Goal: Information Seeking & Learning: Learn about a topic

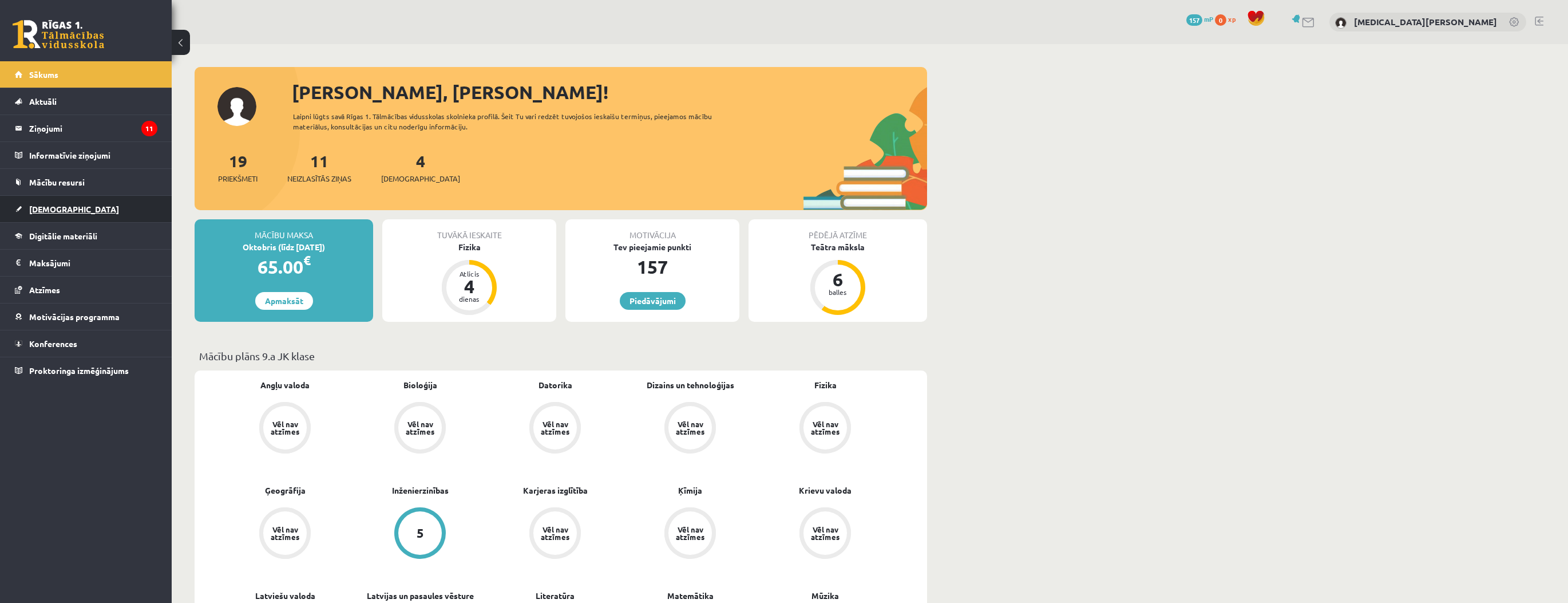
click at [108, 212] on link "[DEMOGRAPHIC_DATA]" at bounding box center [86, 209] width 143 height 27
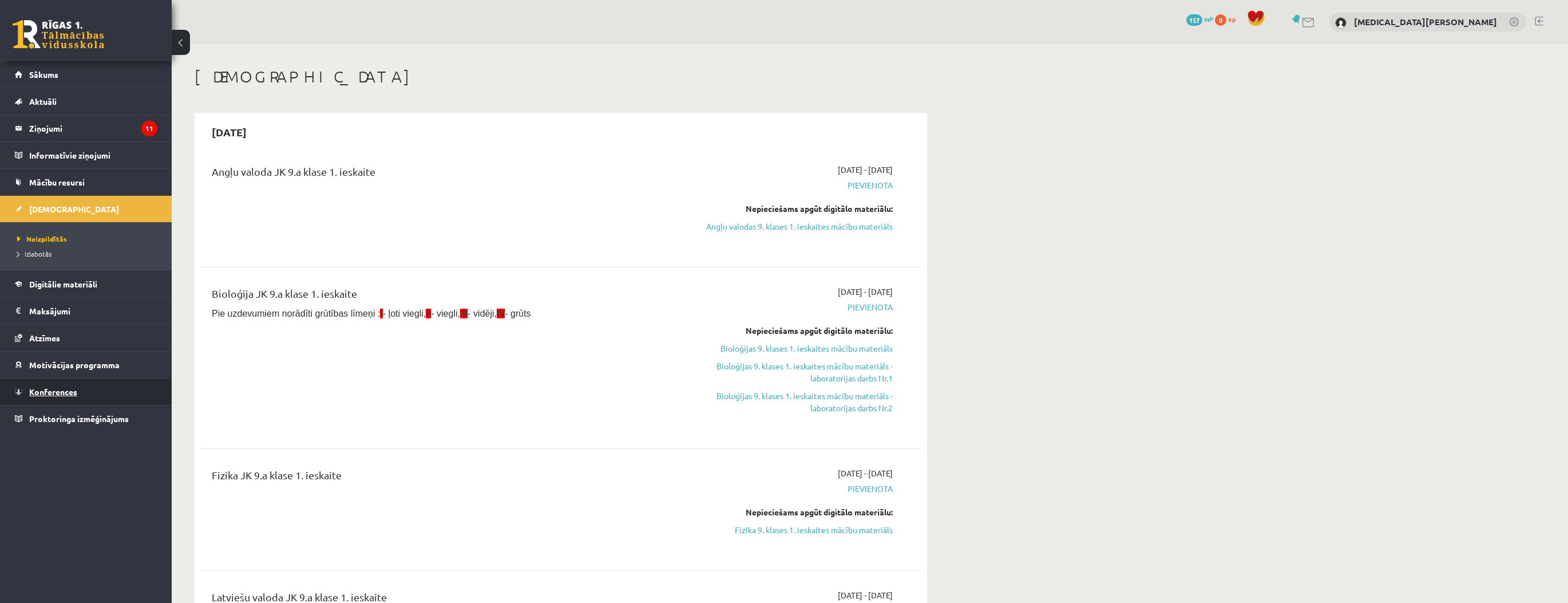
click at [89, 401] on link "Konferences" at bounding box center [86, 392] width 143 height 27
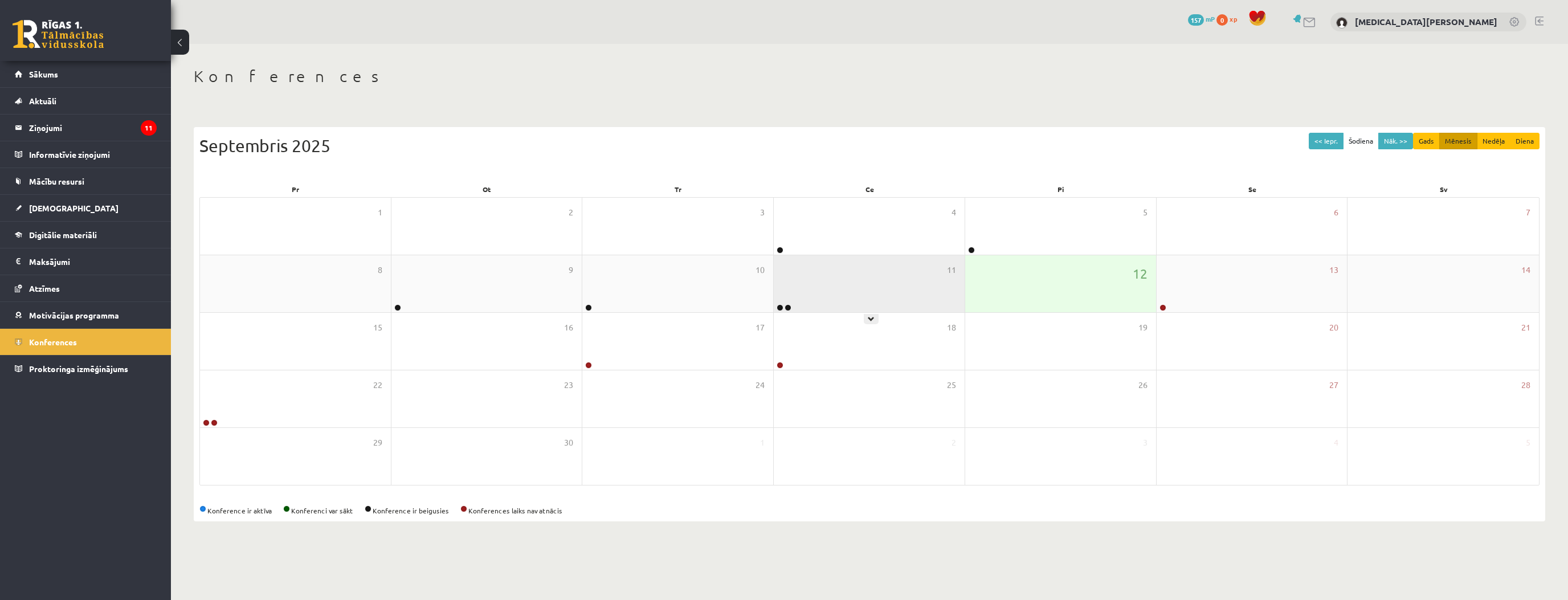
click at [831, 294] on div "11" at bounding box center [869, 283] width 191 height 57
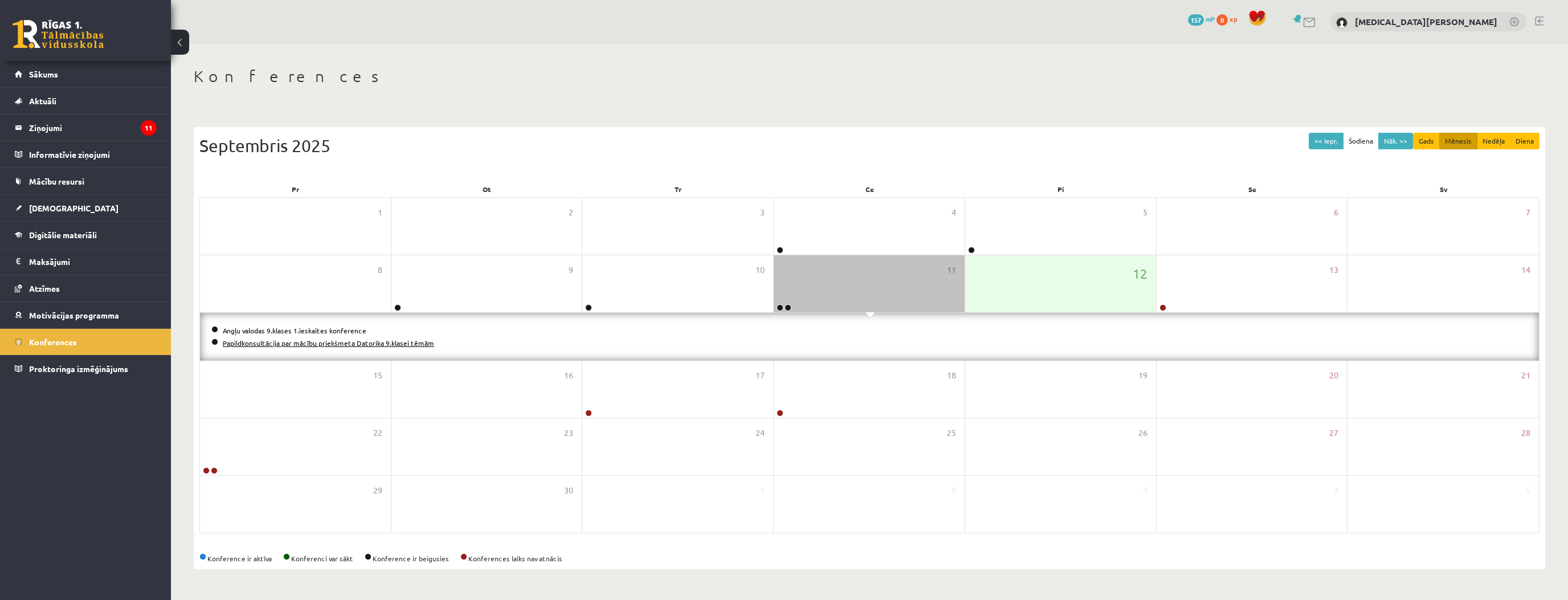
click at [274, 344] on link "Papildkonsultācija par mācību priekšmeta Datorika 9.klasei tēmām" at bounding box center [328, 343] width 211 height 9
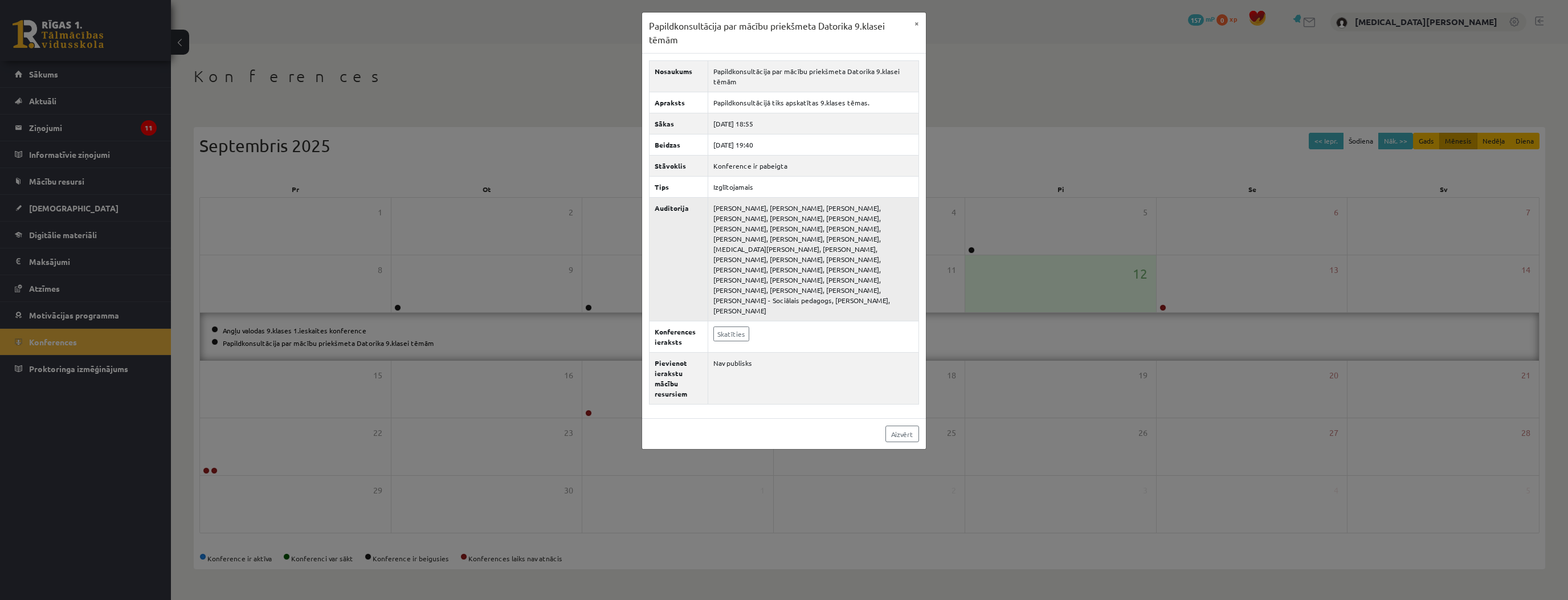
drag, startPoint x: 863, startPoint y: 300, endPoint x: 795, endPoint y: 294, distance: 68.3
click at [796, 295] on td "[PERSON_NAME], [PERSON_NAME], [PERSON_NAME], [PERSON_NAME], [PERSON_NAME], [PER…" at bounding box center [813, 259] width 211 height 124
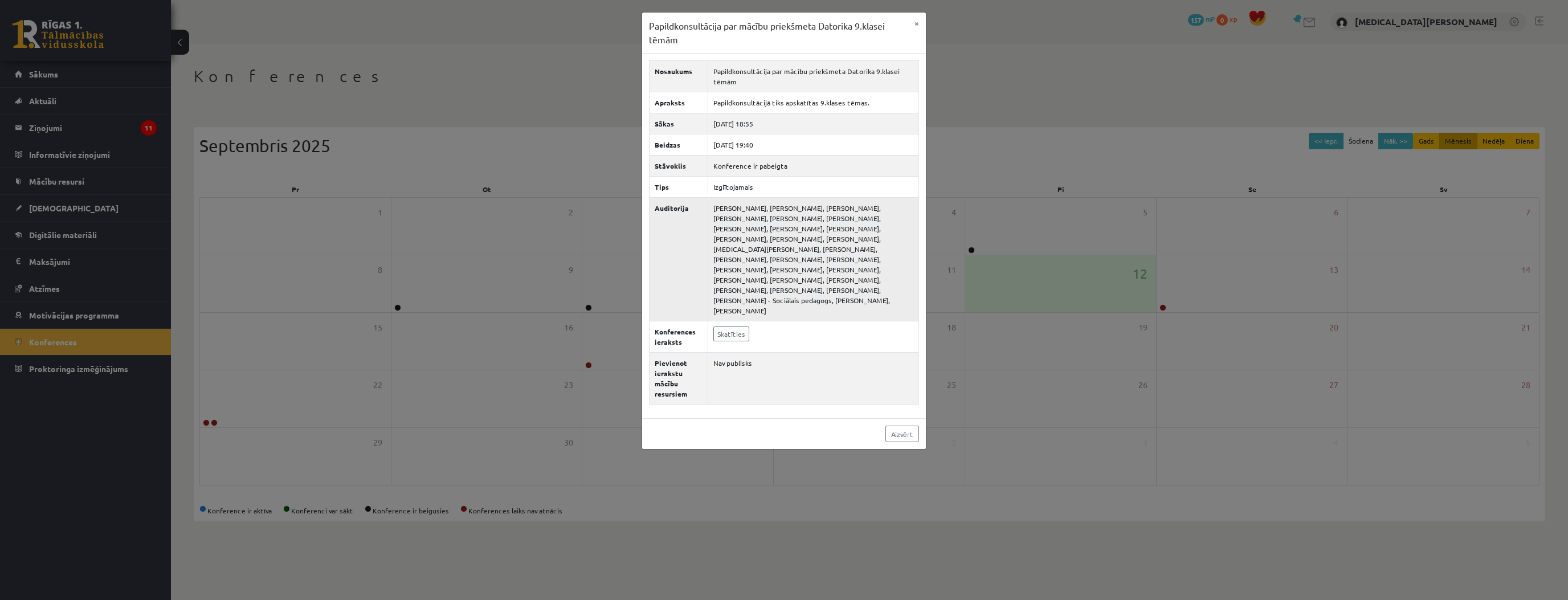
click at [700, 276] on th "Auditorija" at bounding box center [678, 259] width 59 height 124
click at [731, 326] on link "Skatīties" at bounding box center [731, 333] width 36 height 15
drag, startPoint x: 895, startPoint y: 425, endPoint x: 907, endPoint y: 418, distance: 13.9
click at [895, 425] on link "Aizvērt" at bounding box center [902, 433] width 33 height 16
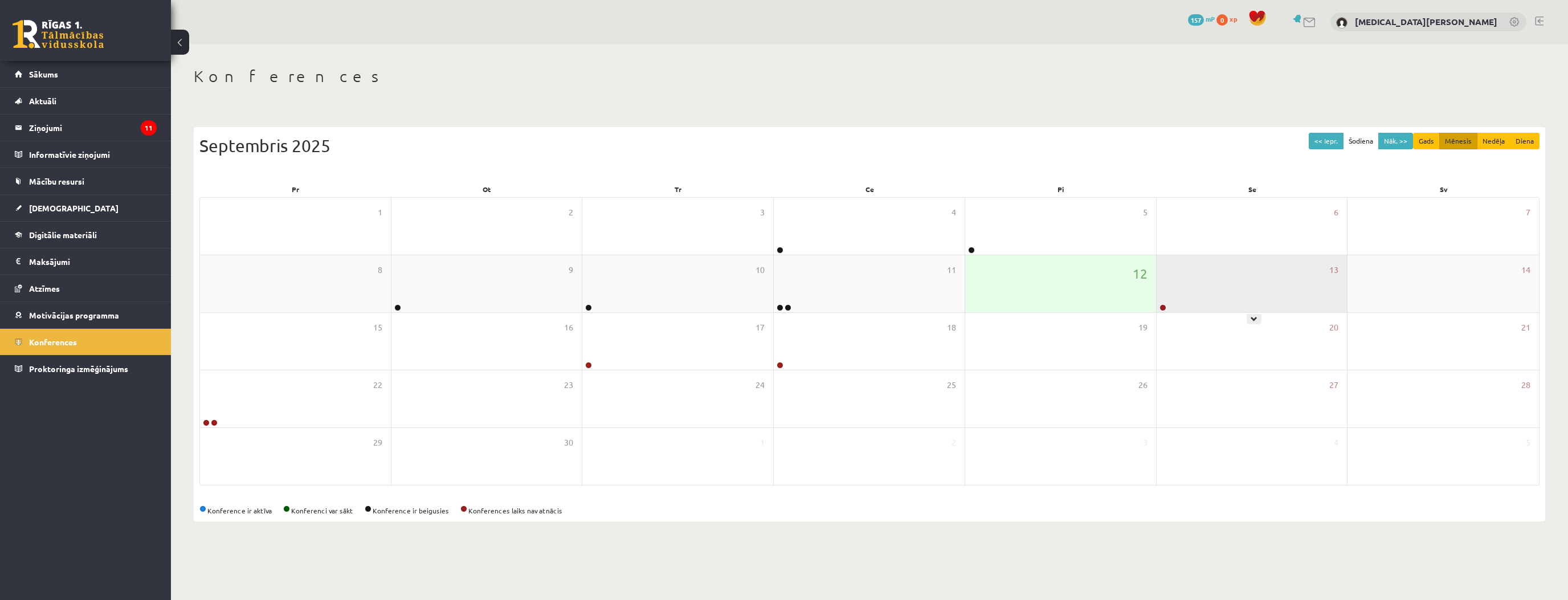
click at [1249, 290] on div "13" at bounding box center [1252, 283] width 191 height 57
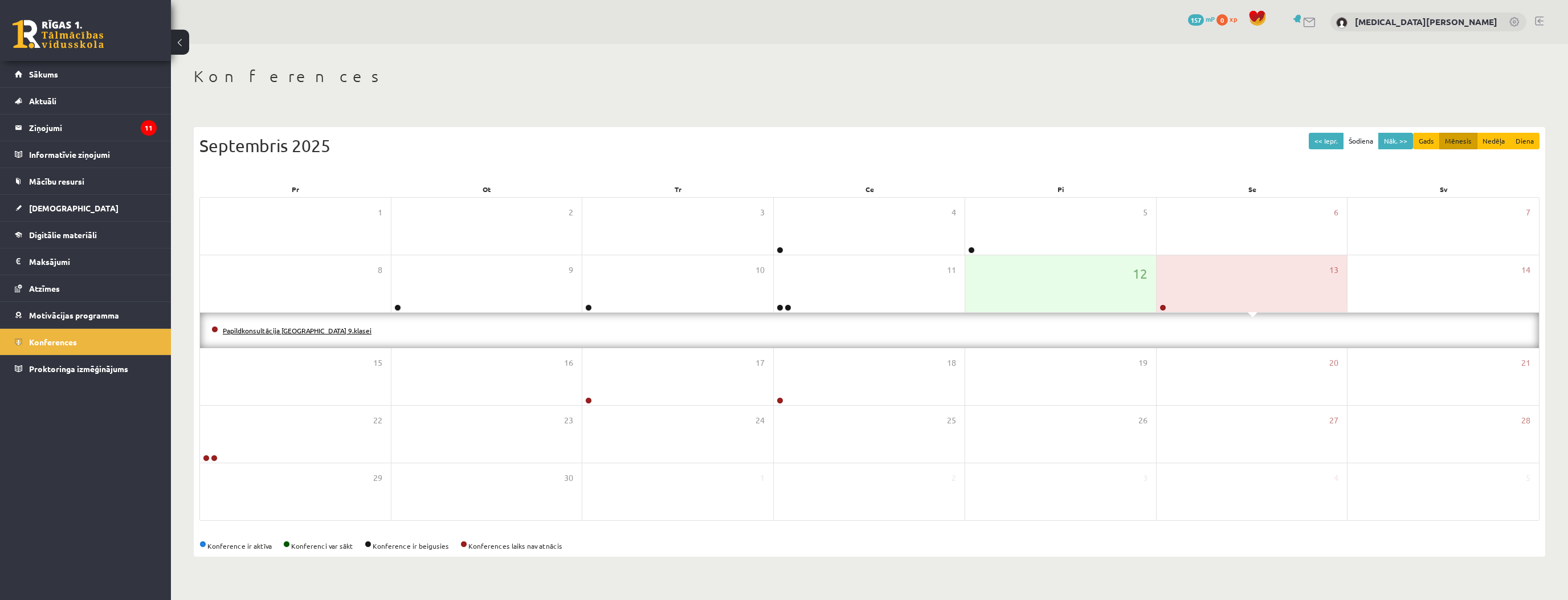
click at [311, 329] on link "Papildkonsultācija [GEOGRAPHIC_DATA] 9.klasei" at bounding box center [297, 330] width 149 height 9
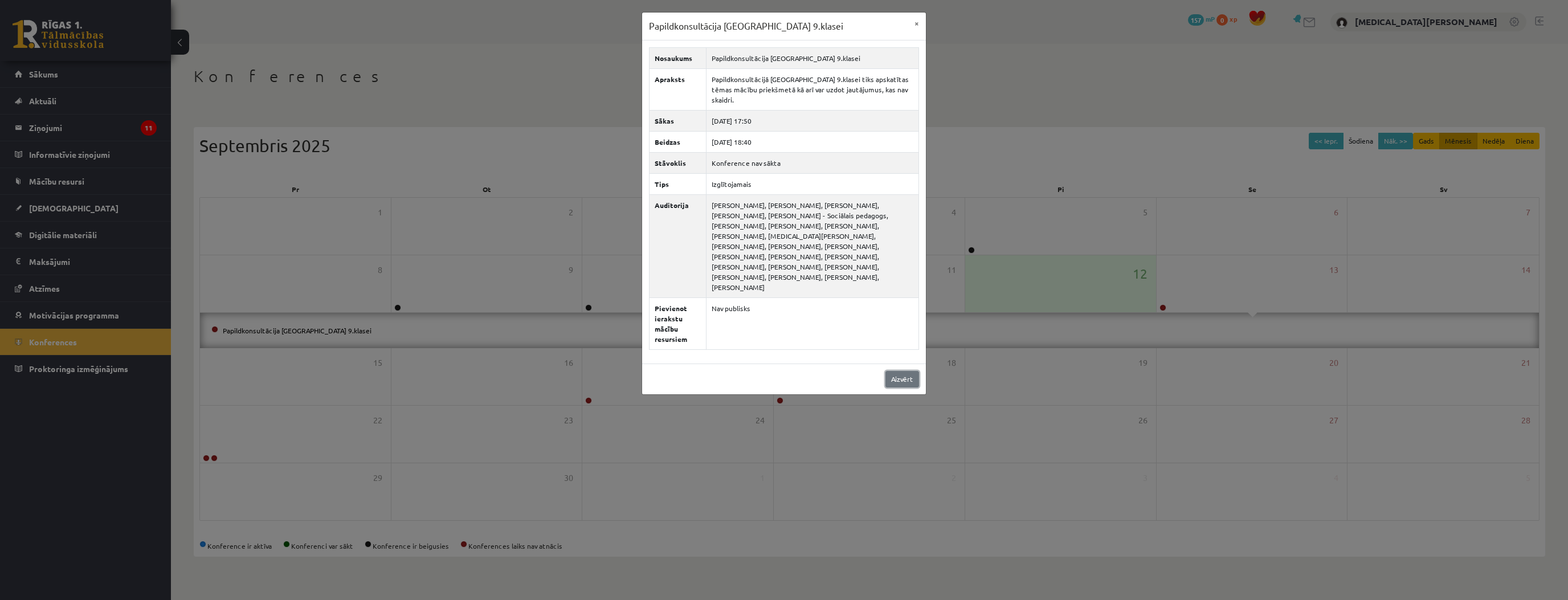
click at [895, 371] on link "Aizvērt" at bounding box center [902, 379] width 33 height 16
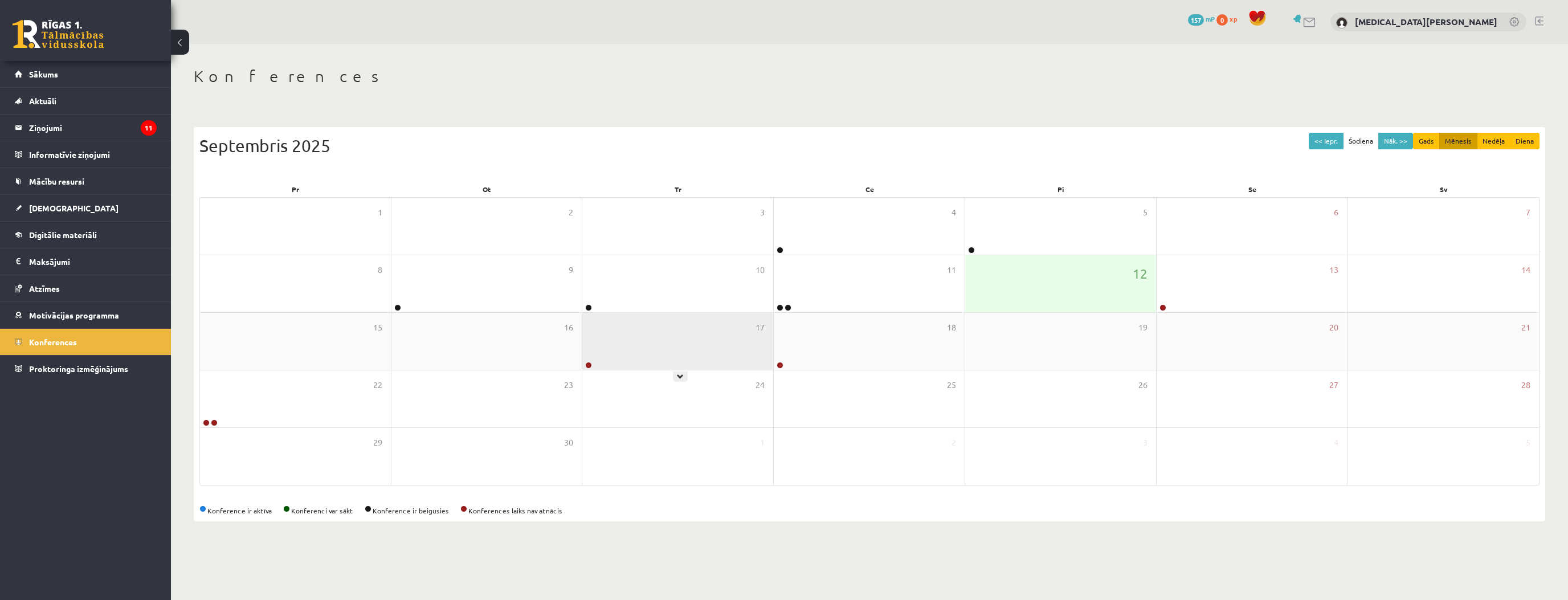
click at [663, 349] on div "17" at bounding box center [678, 341] width 191 height 57
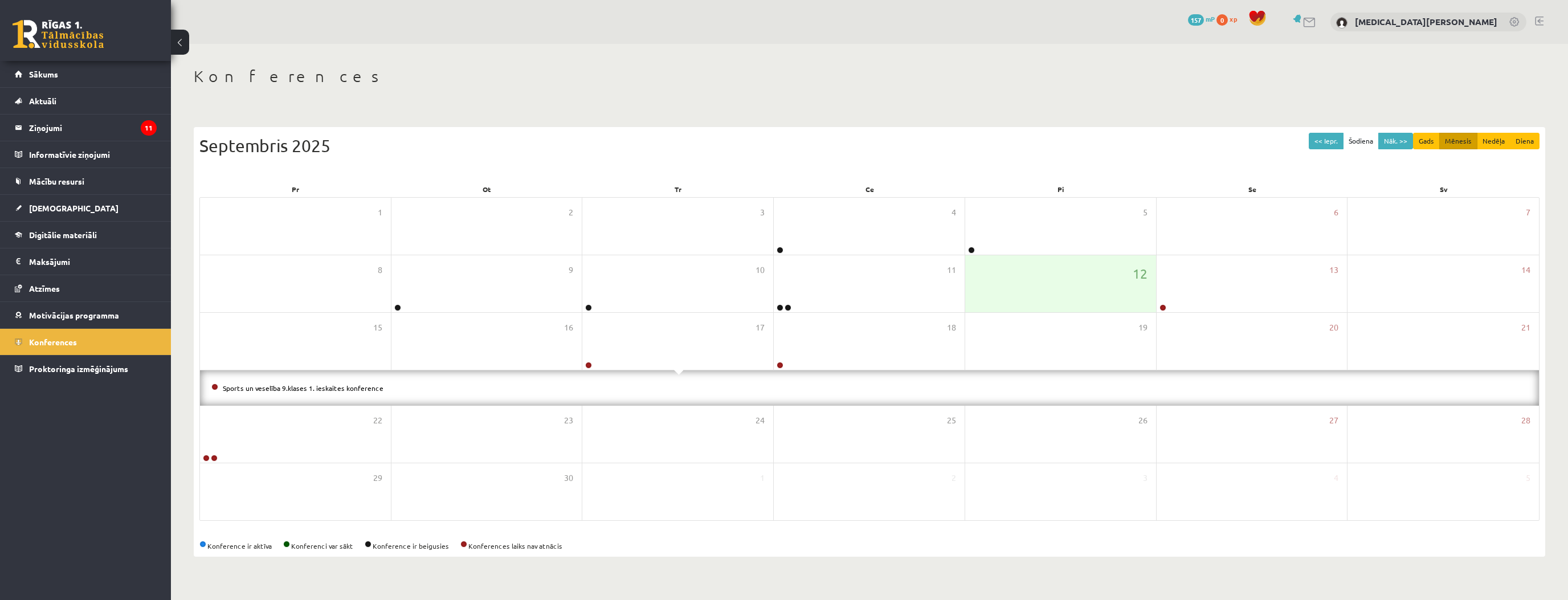
click at [345, 391] on li "Sports un veselība 9.klases 1. ieskaites konference" at bounding box center [869, 388] width 1316 height 13
click at [345, 387] on link "Sports un veselība 9.klases 1. ieskaites konference" at bounding box center [303, 388] width 161 height 9
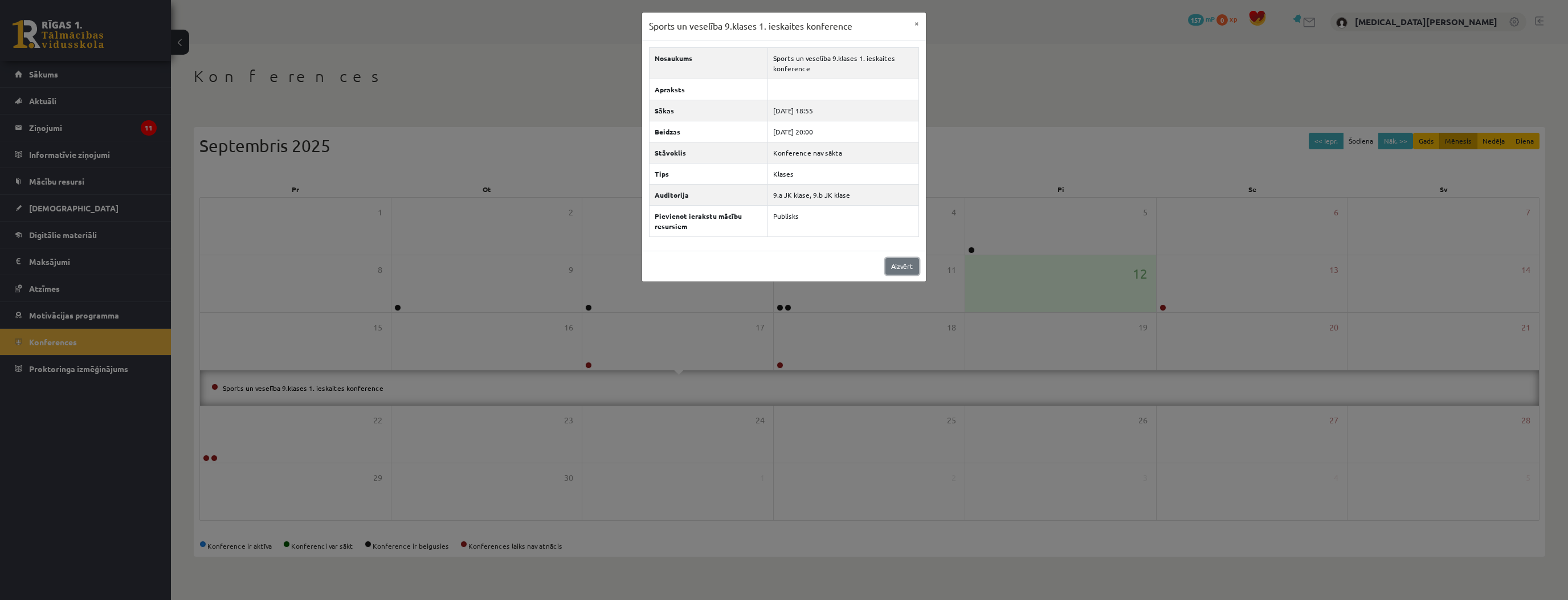
click at [905, 267] on link "Aizvērt" at bounding box center [902, 266] width 33 height 16
